Goal: Transaction & Acquisition: Purchase product/service

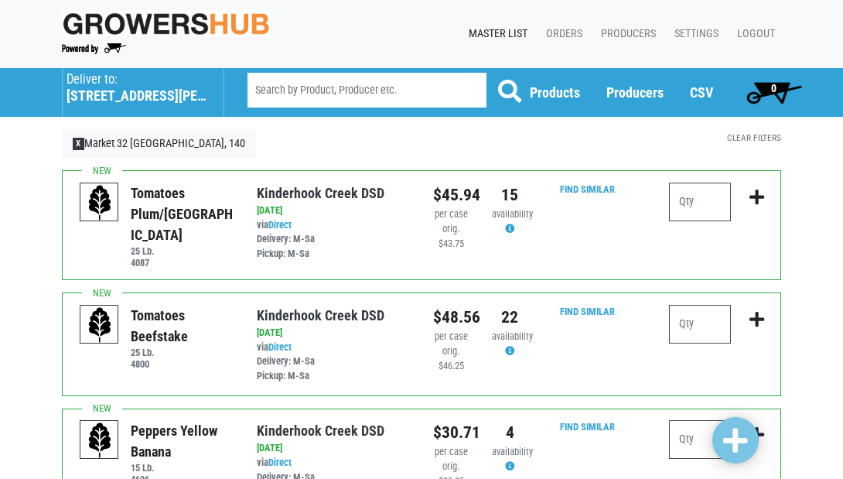
click at [132, 92] on h5 "555 Hubbard Avenue" at bounding box center [138, 95] width 142 height 17
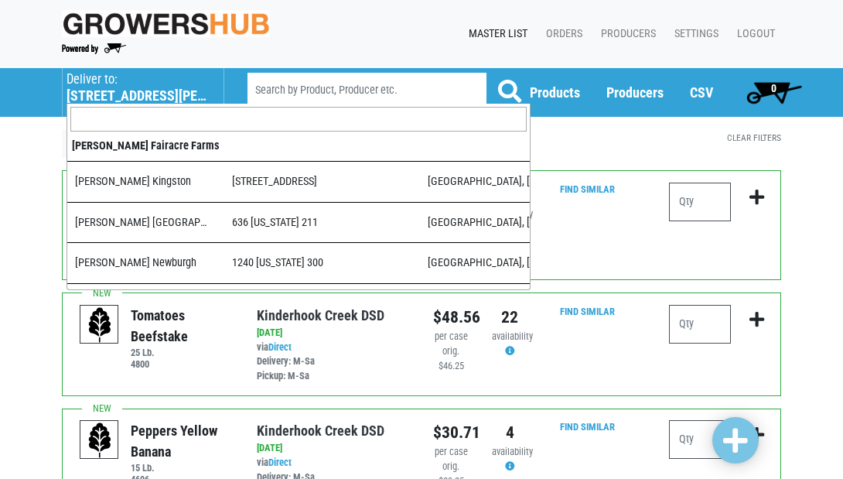
scroll to position [789, 0]
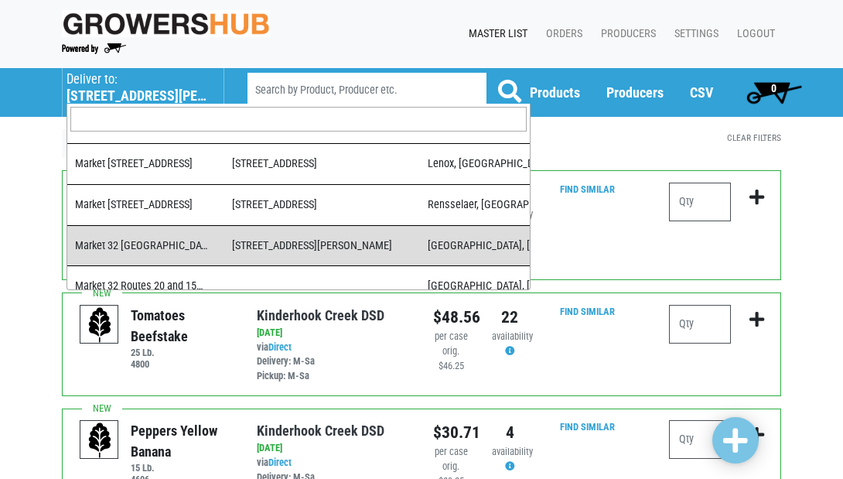
click at [149, 121] on input "search" at bounding box center [298, 119] width 457 height 25
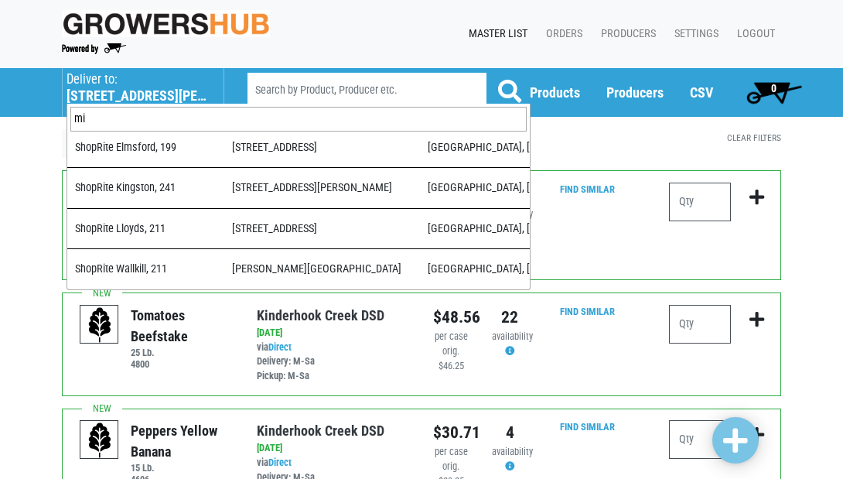
scroll to position [0, 0]
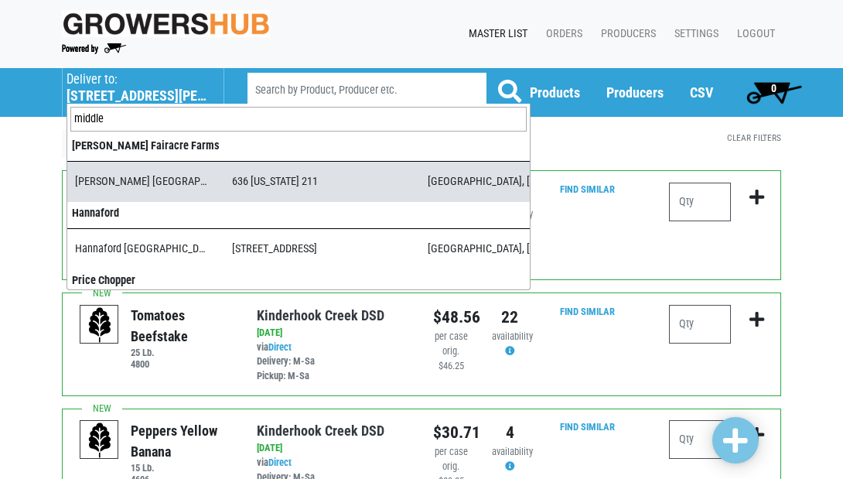
type input "middle"
select select "1cb28751-6ede-44a8-9132-194c16571f68"
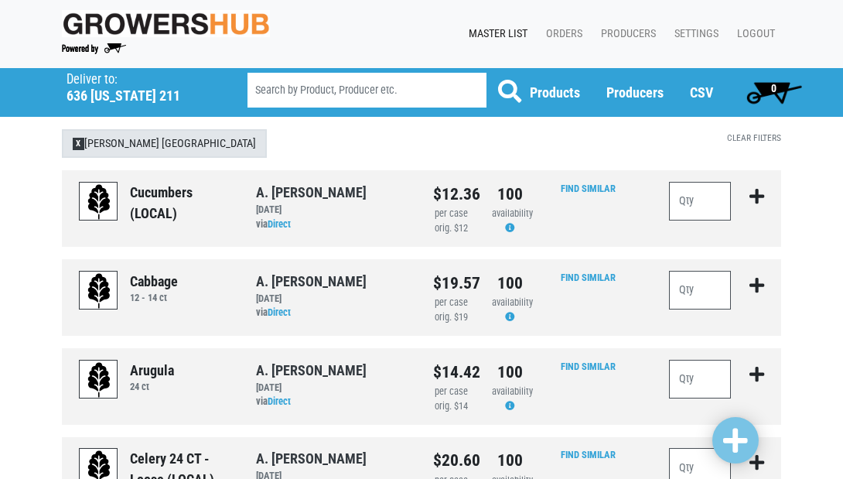
click at [77, 143] on span "X" at bounding box center [79, 144] width 12 height 12
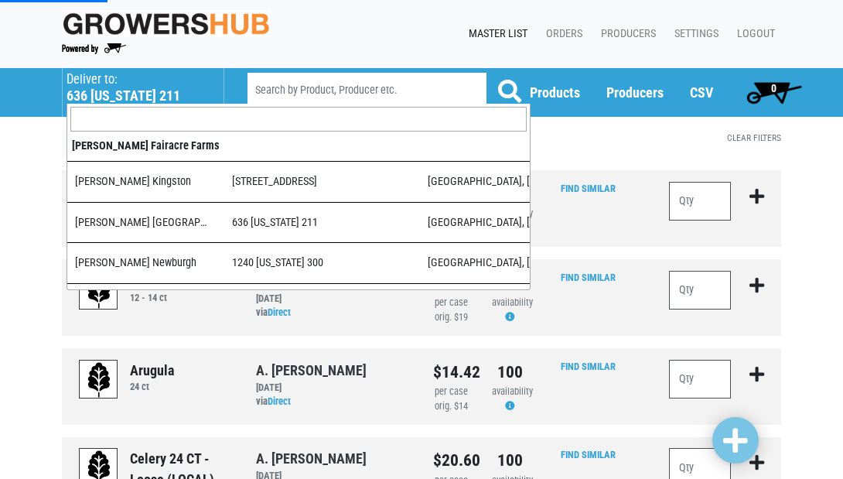
click at [100, 94] on h5 "636 New York 211" at bounding box center [138, 95] width 142 height 17
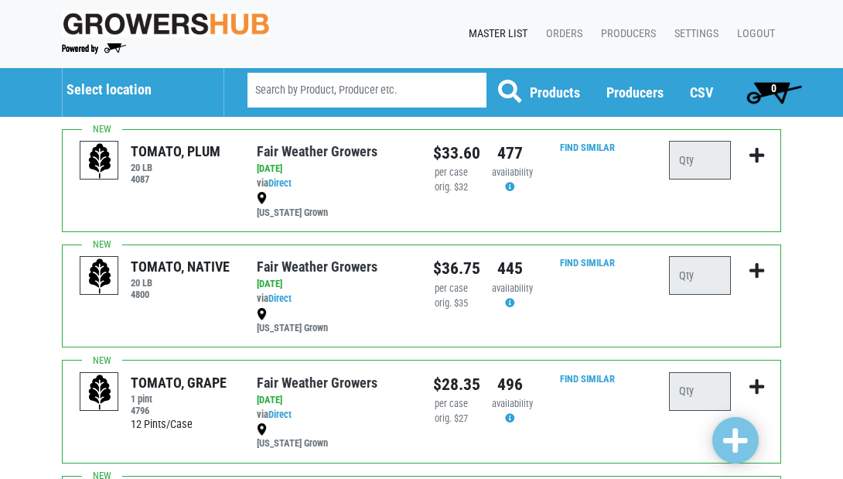
click at [108, 80] on span "Select location" at bounding box center [143, 86] width 153 height 36
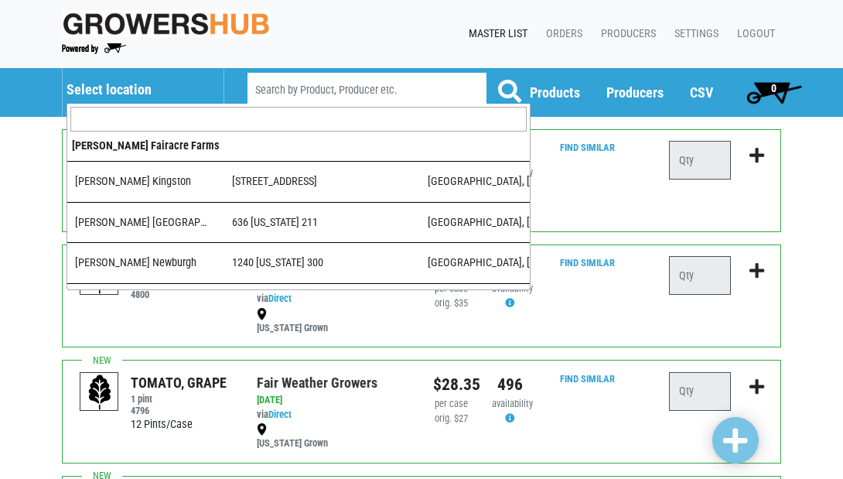
click at [115, 123] on input "search" at bounding box center [298, 119] width 457 height 25
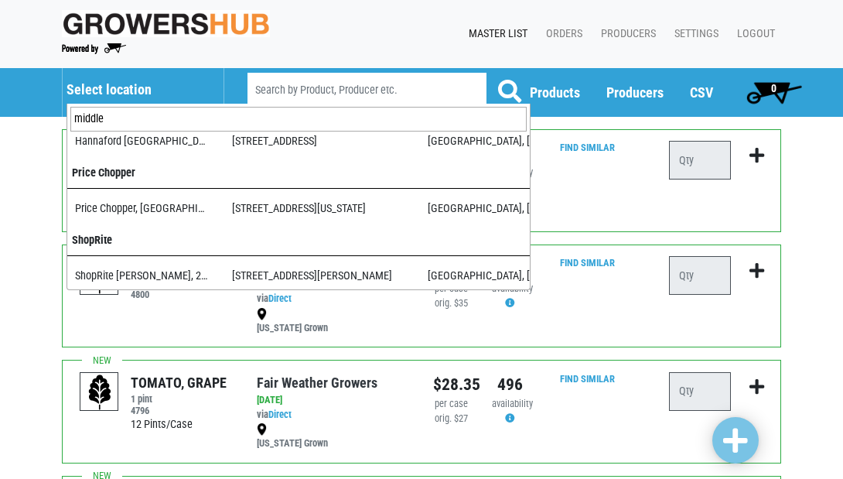
scroll to position [107, 0]
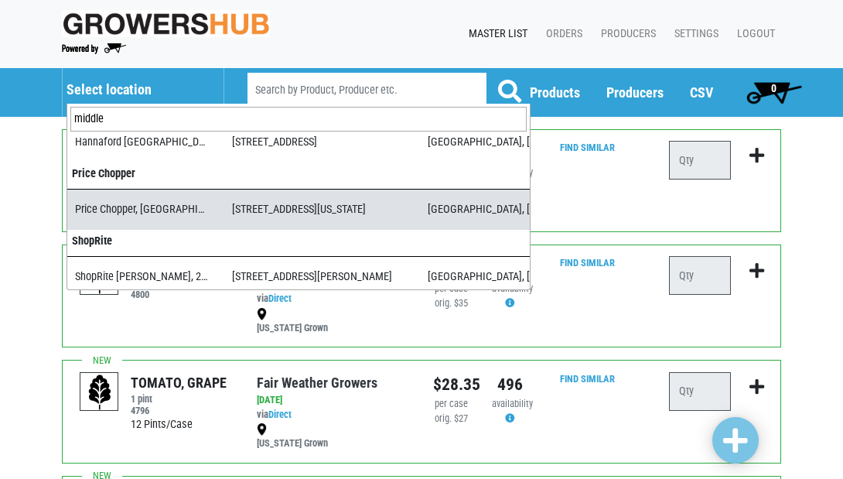
type input "middle"
select select "4cabdcca-9535-45f9-819d-8b493c6ecb77"
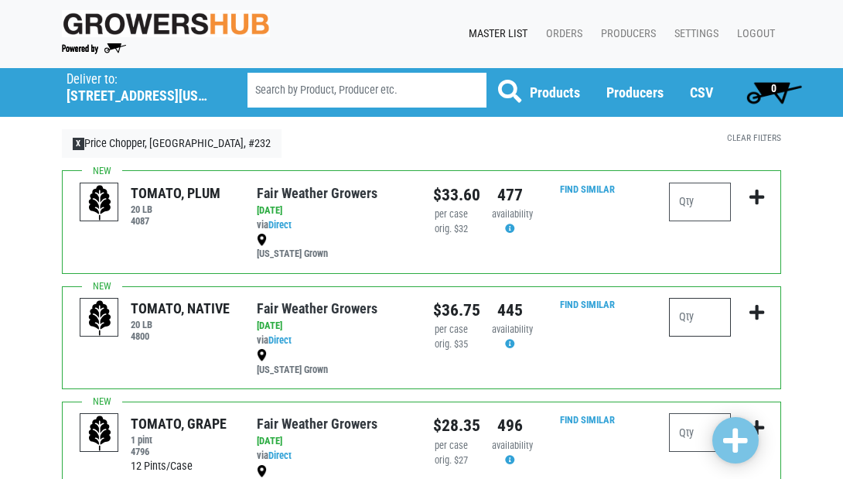
click at [700, 316] on input "number" at bounding box center [700, 317] width 62 height 39
type input "7"
click at [713, 200] on input "number" at bounding box center [700, 202] width 62 height 39
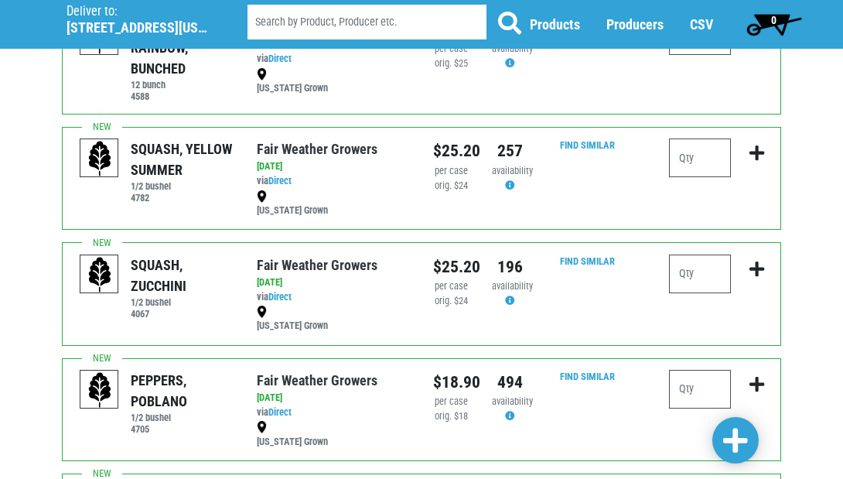
scroll to position [630, 0]
type input "2"
click at [694, 258] on input "number" at bounding box center [700, 274] width 62 height 39
type input "3"
click at [713, 149] on input "number" at bounding box center [700, 158] width 62 height 39
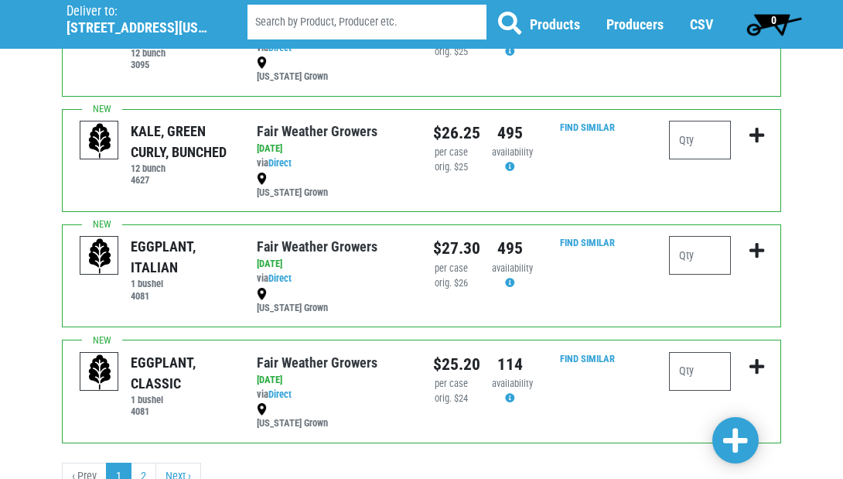
scroll to position [2041, 0]
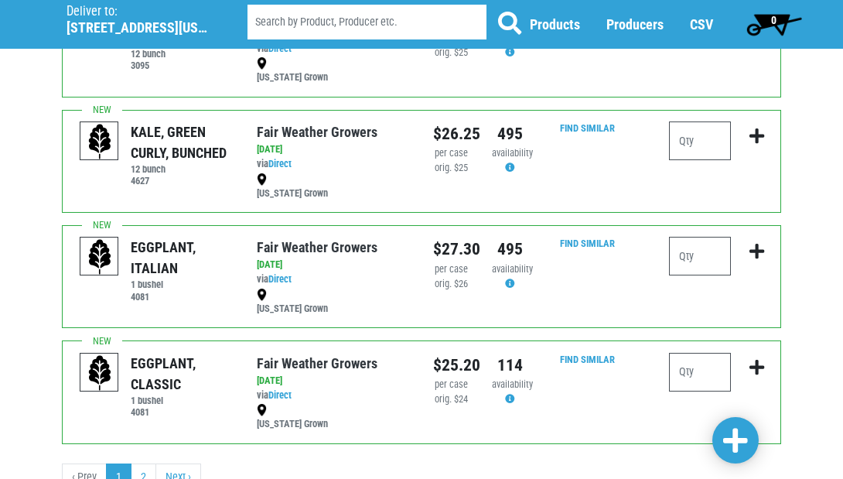
type input "2"
click at [696, 353] on input "number" at bounding box center [700, 372] width 62 height 39
type input "2"
click at [737, 436] on span at bounding box center [736, 441] width 25 height 28
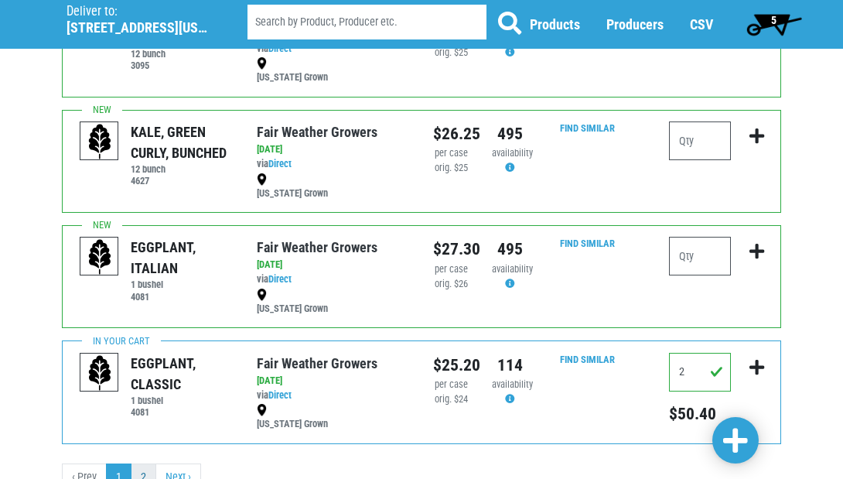
click at [139, 464] on link "2" at bounding box center [144, 478] width 26 height 28
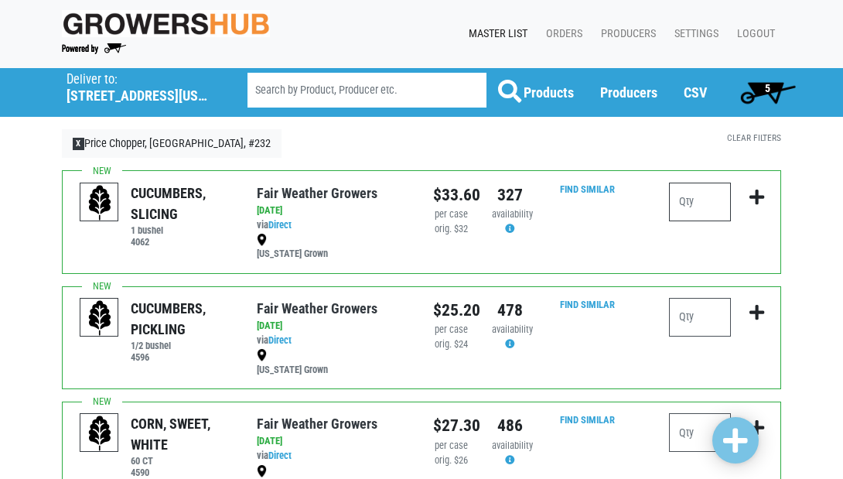
click at [699, 202] on input "number" at bounding box center [700, 202] width 62 height 39
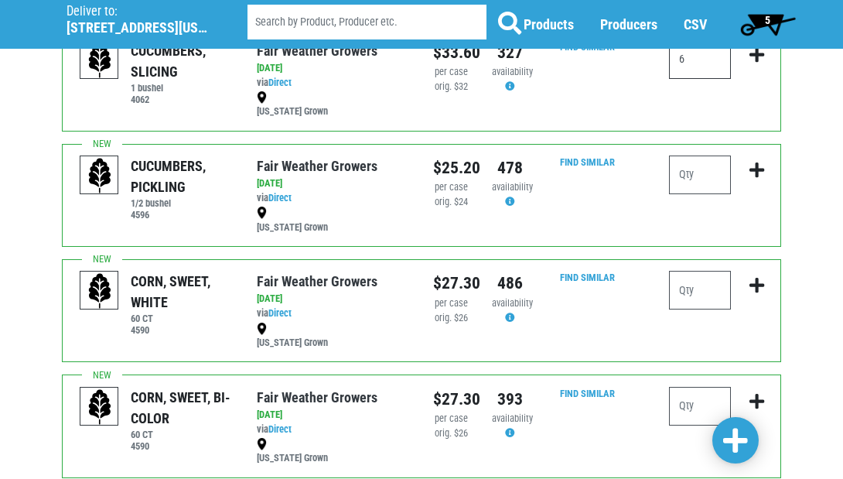
scroll to position [179, 0]
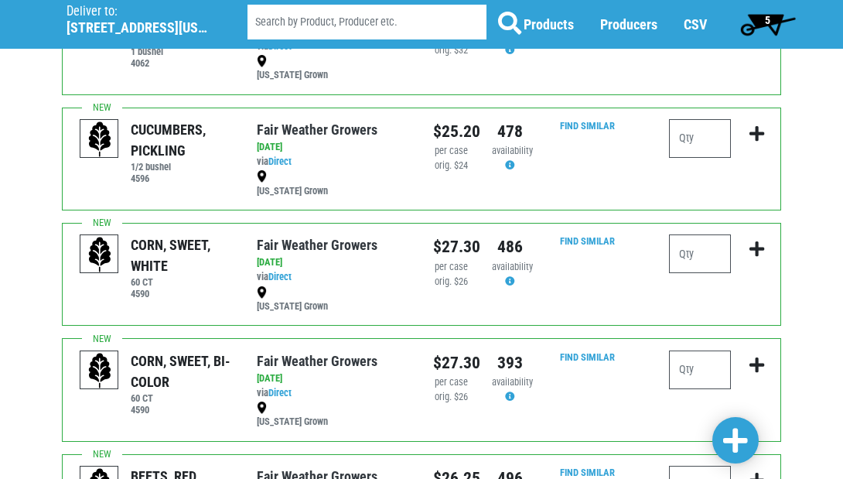
type input "6"
click at [688, 362] on input "number" at bounding box center [700, 370] width 62 height 39
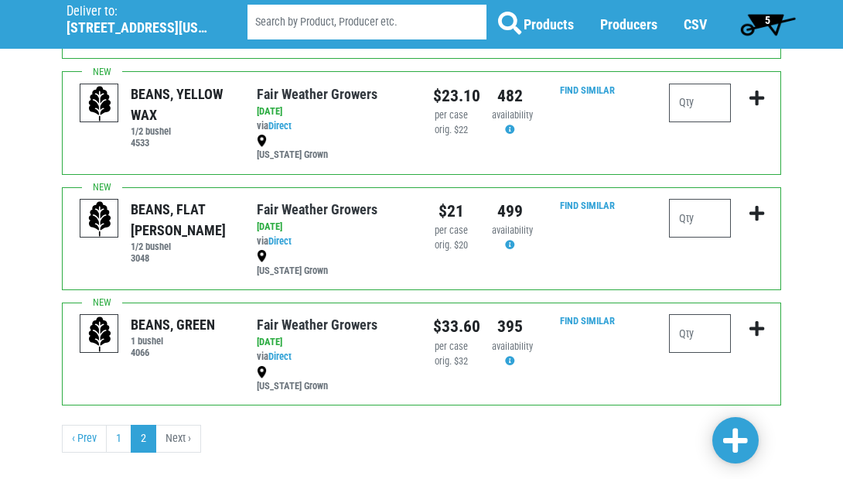
scroll to position [792, 0]
type input "15"
click at [700, 315] on input "number" at bounding box center [700, 334] width 62 height 39
type input "4"
click at [736, 440] on span at bounding box center [736, 441] width 25 height 28
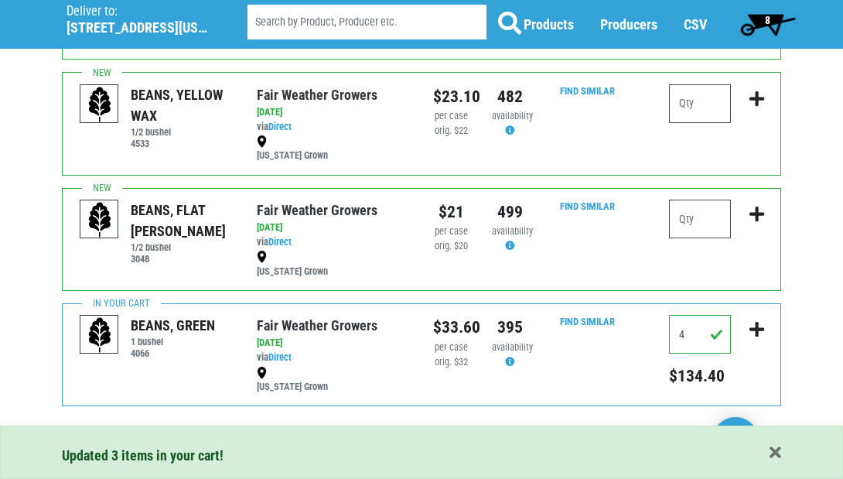
click at [121, 426] on link "1" at bounding box center [119, 440] width 26 height 28
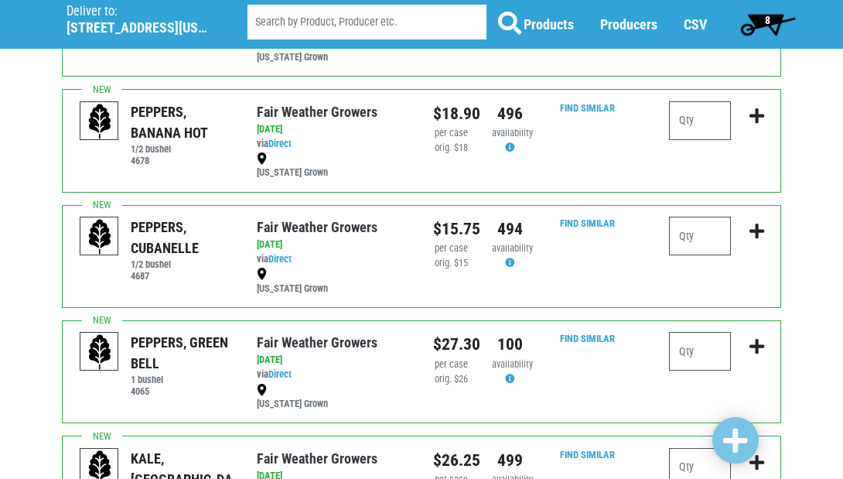
scroll to position [1481, 0]
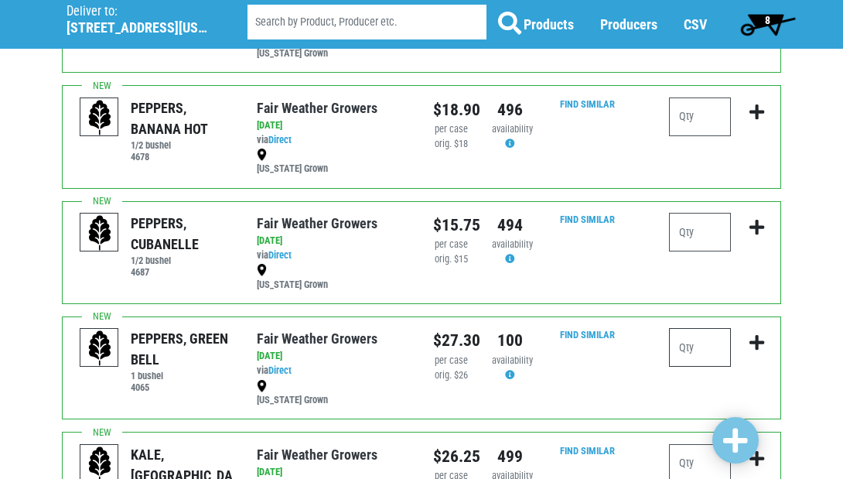
click at [700, 328] on input "number" at bounding box center [700, 347] width 62 height 39
type input "8"
click at [740, 437] on span at bounding box center [736, 441] width 25 height 28
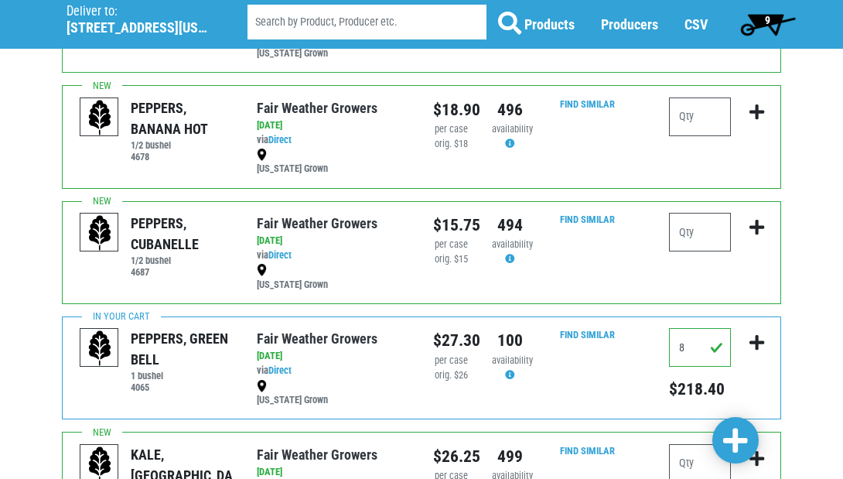
click at [773, 21] on span "9" at bounding box center [768, 24] width 69 height 31
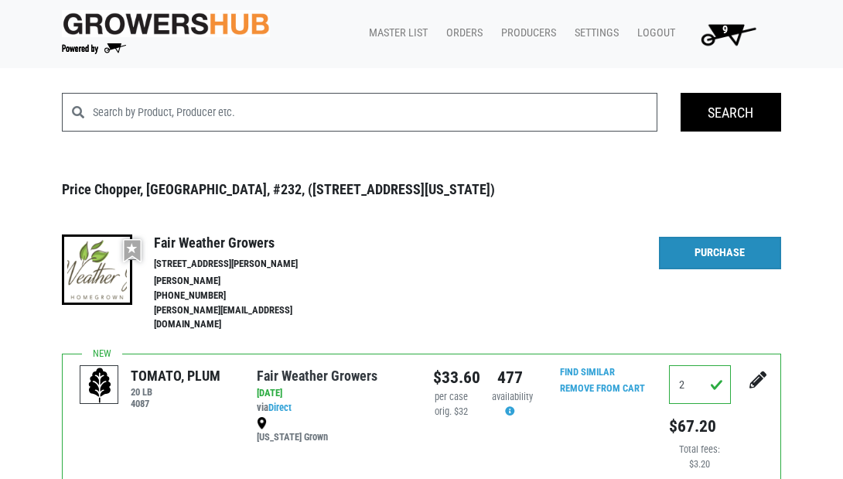
click at [697, 245] on link "Purchase" at bounding box center [720, 253] width 122 height 33
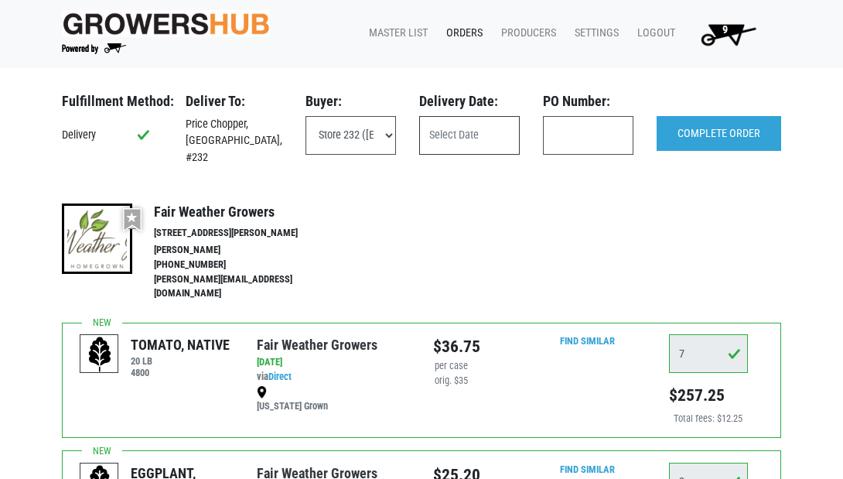
click at [454, 133] on input "text" at bounding box center [469, 135] width 101 height 39
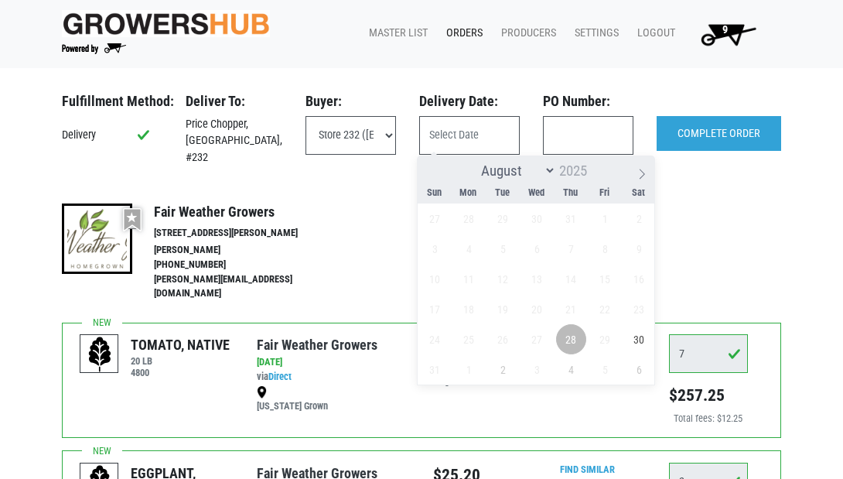
click at [573, 340] on span "28" at bounding box center [571, 339] width 30 height 30
type input "[DATE]"
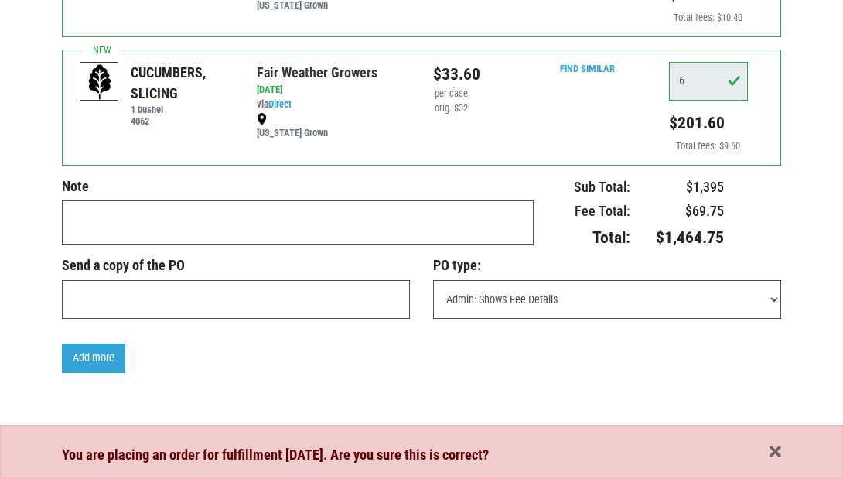
scroll to position [1297, 0]
click at [324, 201] on textarea at bounding box center [298, 223] width 472 height 44
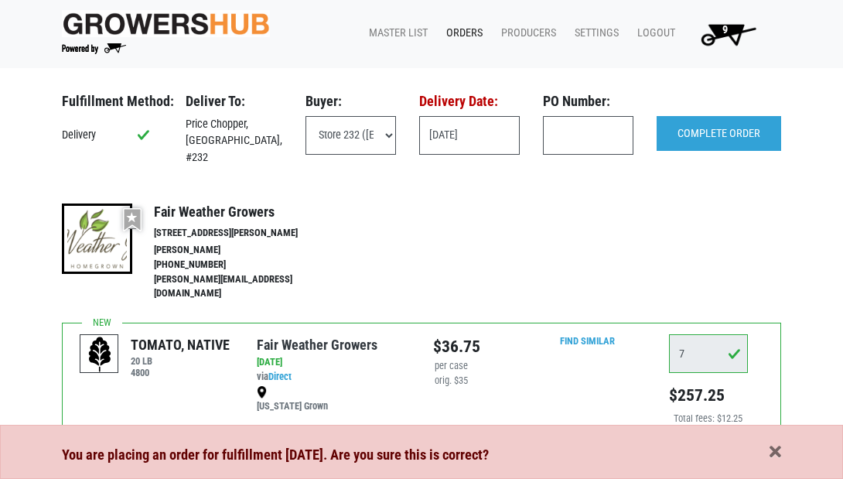
scroll to position [0, 0]
type textarea "requested delivery for [DATE]"
click at [735, 128] on input "COMPLETE ORDER" at bounding box center [719, 134] width 125 height 36
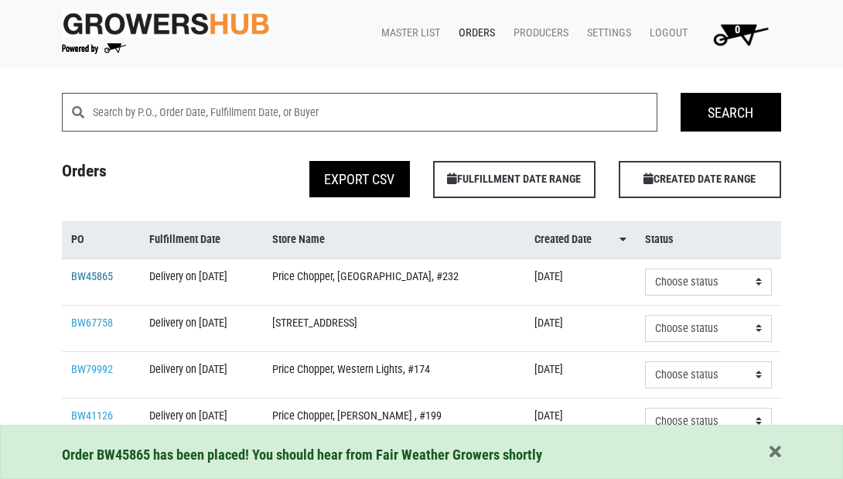
click at [98, 283] on link "BW45865" at bounding box center [92, 276] width 42 height 13
